Goal: Information Seeking & Learning: Learn about a topic

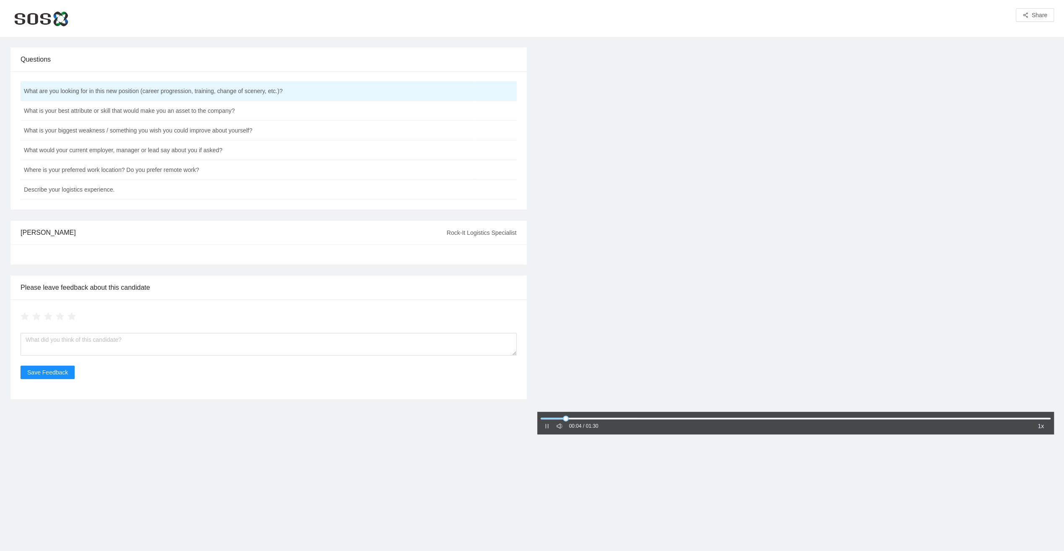
click at [548, 428] on icon "pause" at bounding box center [546, 426] width 3 height 5
click at [544, 425] on icon "pause" at bounding box center [547, 426] width 6 height 6
click at [548, 425] on icon "pause" at bounding box center [546, 426] width 3 height 5
click at [546, 426] on icon "pause" at bounding box center [547, 426] width 6 height 6
click at [547, 425] on icon "pause" at bounding box center [547, 426] width 6 height 6
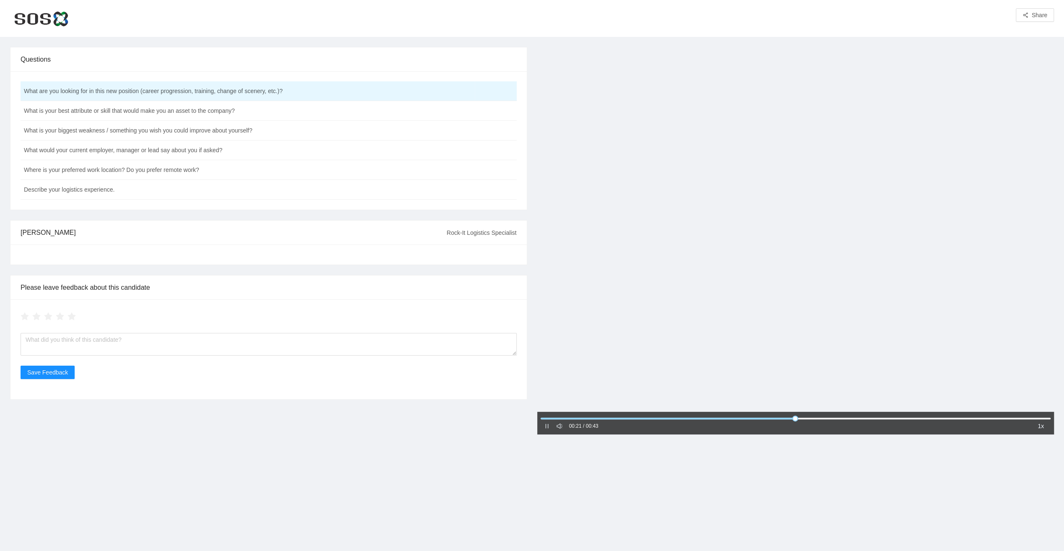
click at [548, 427] on icon "pause" at bounding box center [547, 426] width 6 height 6
click at [545, 427] on icon "pause" at bounding box center [546, 426] width 3 height 5
click at [546, 427] on icon "pause" at bounding box center [547, 426] width 6 height 6
click at [546, 426] on icon "pause" at bounding box center [547, 426] width 6 height 6
